Goal: Information Seeking & Learning: Understand process/instructions

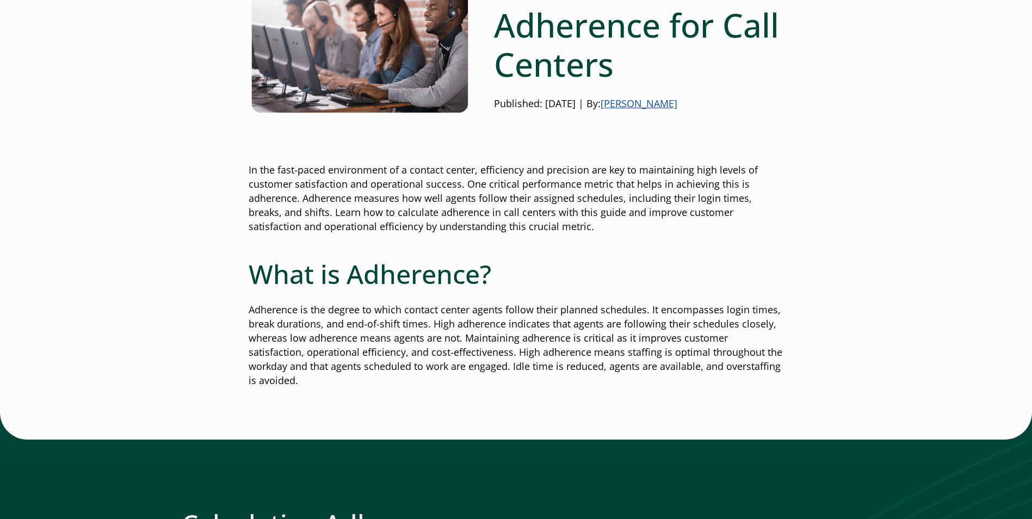
scroll to position [218, 0]
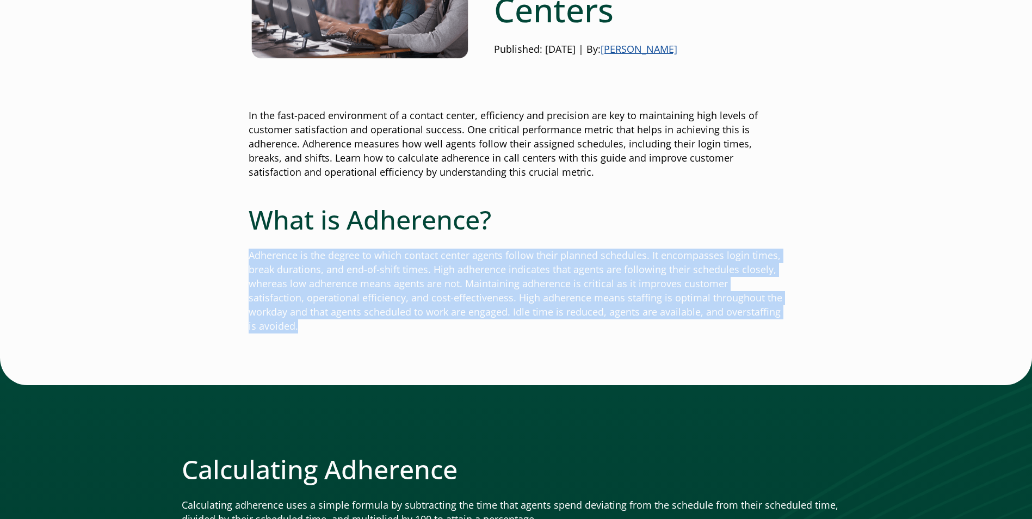
drag, startPoint x: 247, startPoint y: 247, endPoint x: 816, endPoint y: 326, distance: 574.3
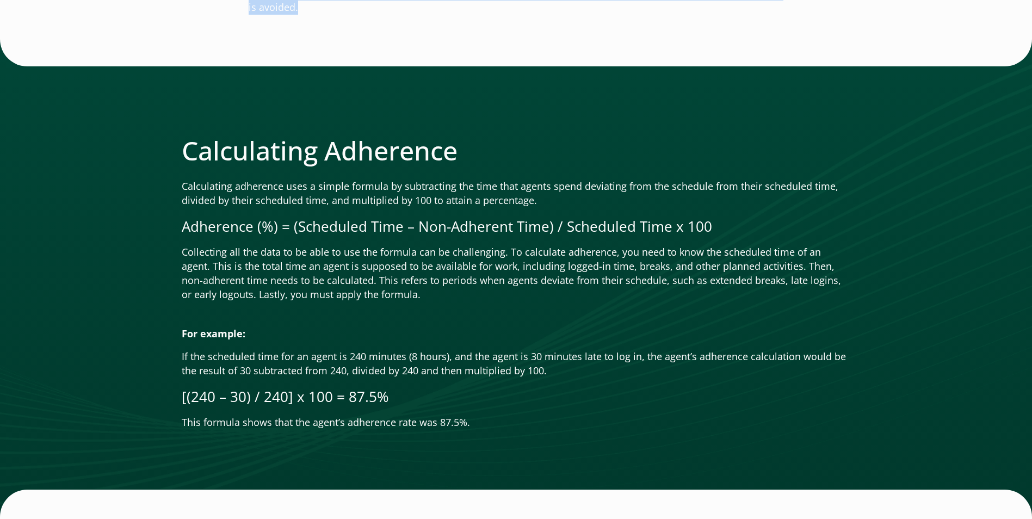
scroll to position [653, 0]
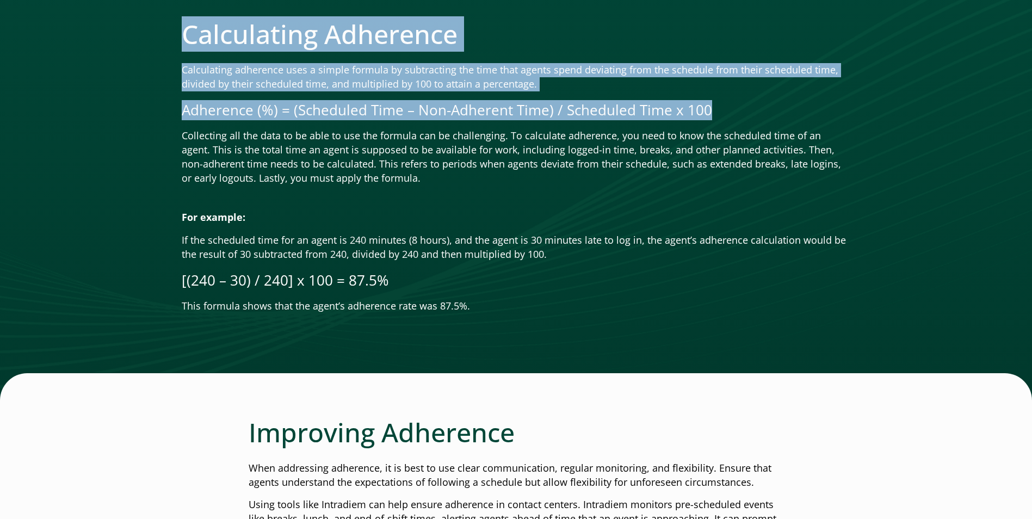
drag, startPoint x: 749, startPoint y: 91, endPoint x: 150, endPoint y: 70, distance: 599.1
click at [150, 70] on div "Calculating Adherence Calculating adherence uses a simple formula by subtractin…" at bounding box center [516, 161] width 1032 height 477
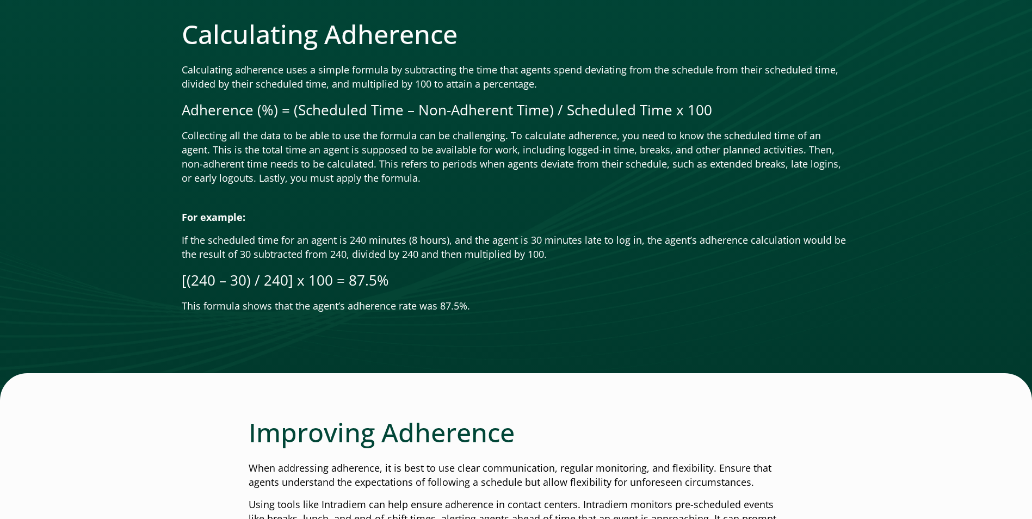
click at [426, 176] on div "Calculating Adherence Calculating adherence uses a simple formula by subtractin…" at bounding box center [516, 165] width 669 height 295
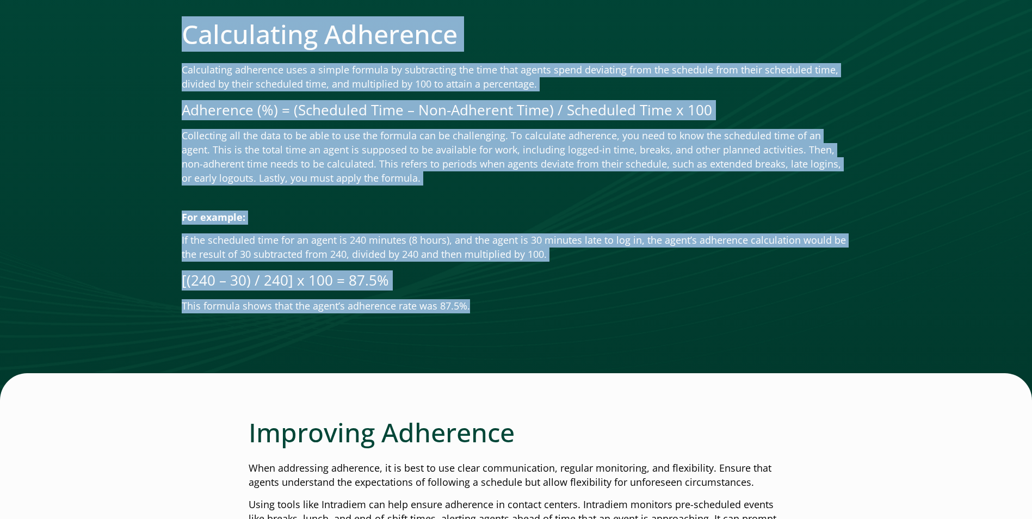
drag, startPoint x: 502, startPoint y: 290, endPoint x: 174, endPoint y: 18, distance: 425.6
click at [174, 18] on div "Calculating Adherence Calculating adherence uses a simple formula by subtractin…" at bounding box center [516, 161] width 1032 height 477
copy div "Loremipsumd Sitametco Adipiscinge seddoeius temp i utlabo etdolor ma aliquaenim…"
click at [715, 313] on div at bounding box center [516, 161] width 1032 height 477
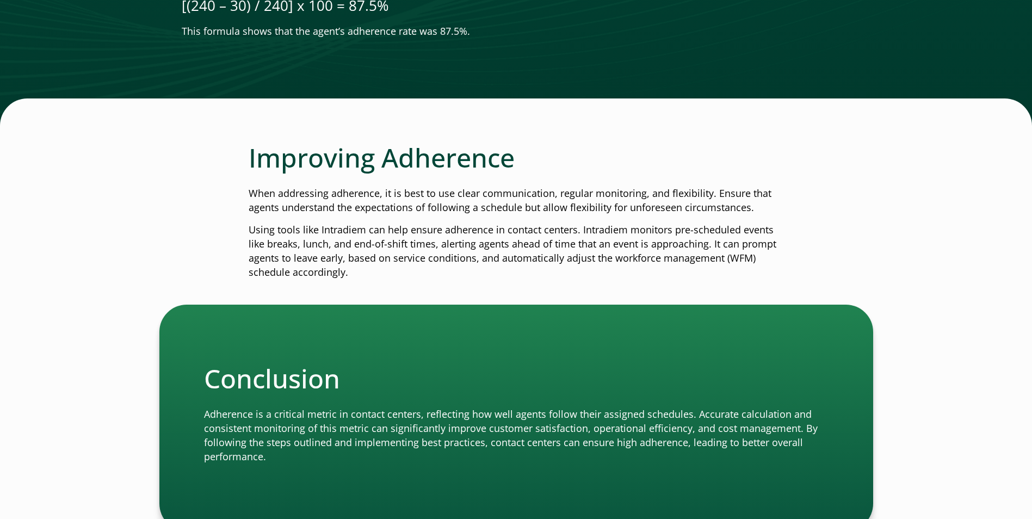
scroll to position [924, 0]
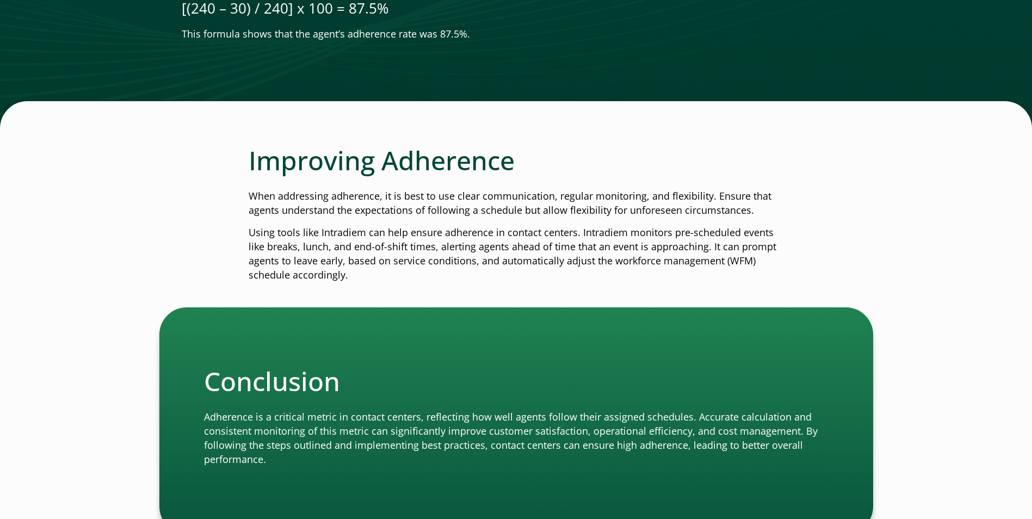
click at [412, 260] on p "Using tools like Intradiem can help ensure adherence in contact centers. Intrad…" at bounding box center [516, 254] width 535 height 57
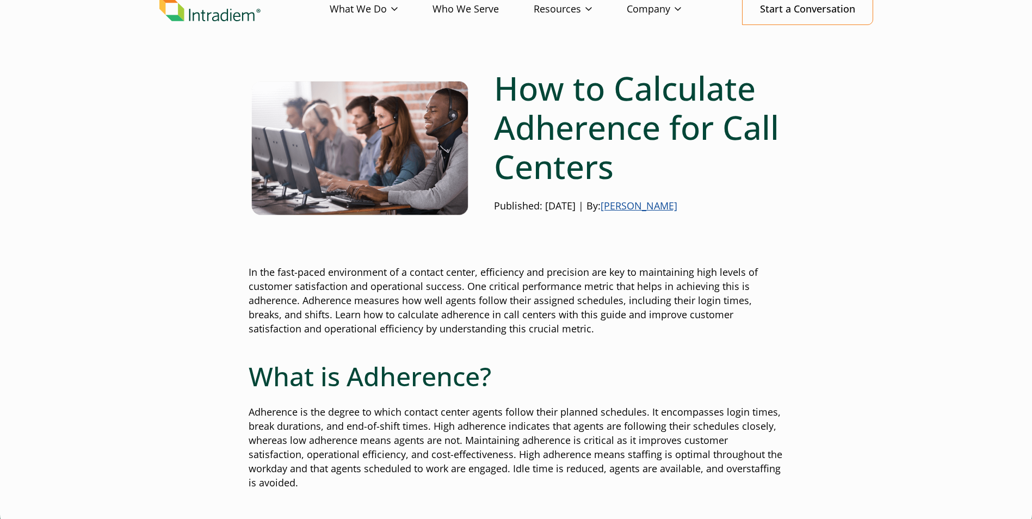
scroll to position [0, 0]
